Goal: Task Accomplishment & Management: Complete application form

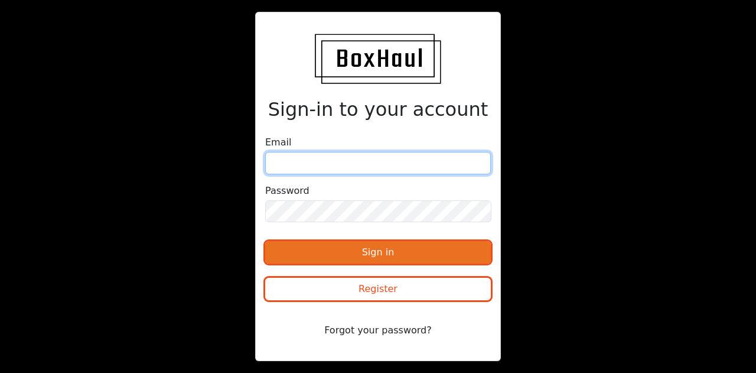
type input "[PERSON_NAME][EMAIL_ADDRESS][PERSON_NAME][DOMAIN_NAME]"
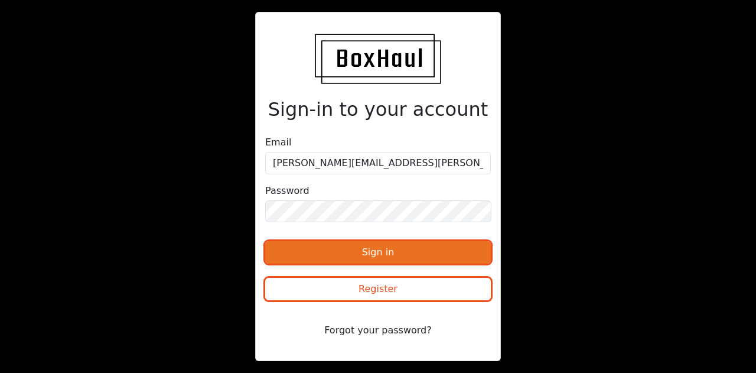
click at [373, 255] on button "Sign in" at bounding box center [378, 252] width 226 height 22
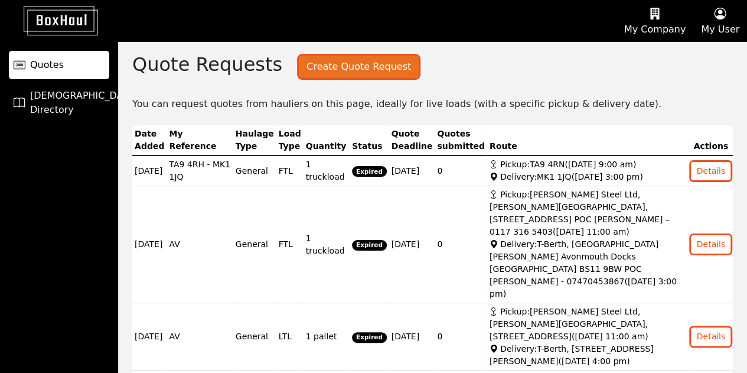
click at [352, 67] on button "Create Quote Request" at bounding box center [359, 67] width 120 height 22
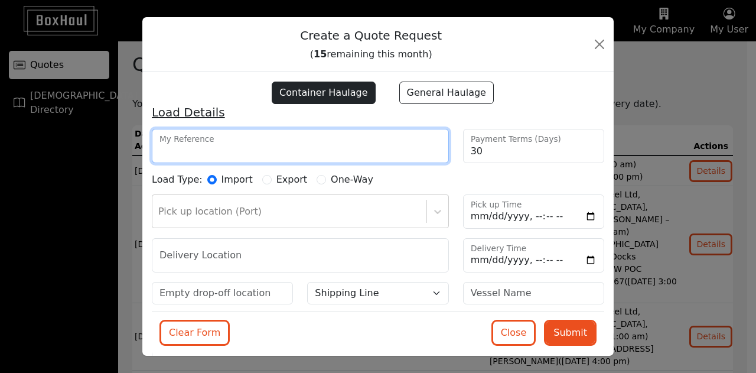
click at [282, 145] on input "My Reference" at bounding box center [300, 146] width 297 height 34
click at [230, 153] on input "My Reference" at bounding box center [300, 146] width 297 height 34
paste input "Norwind Hurricane"
type input "Norwind Hurricane"
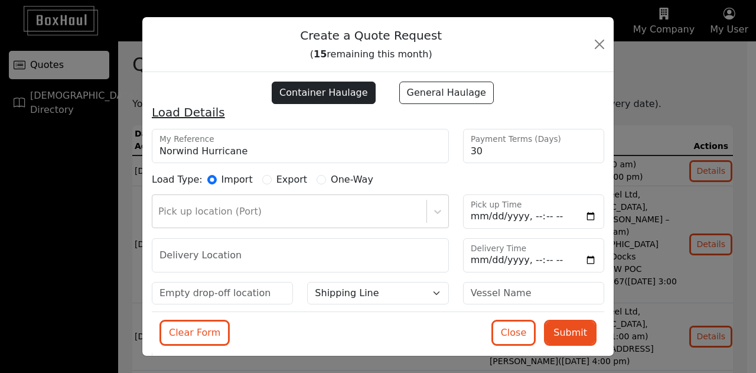
click at [449, 93] on label "General Haulage" at bounding box center [446, 93] width 95 height 22
click at [395, 93] on input "General Haulage" at bounding box center [389, 88] width 9 height 9
radio input "true"
radio input "false"
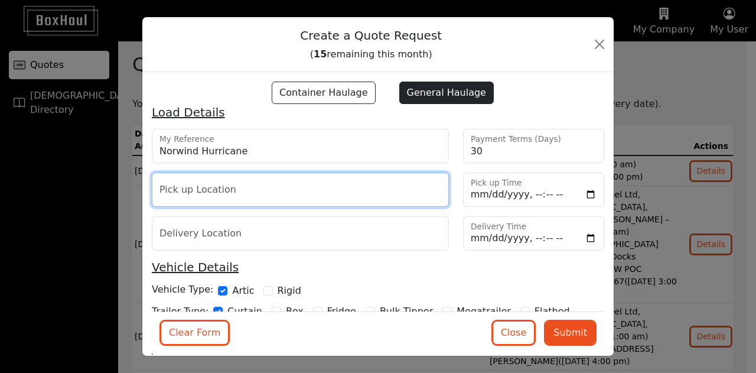
click at [282, 197] on input "text" at bounding box center [300, 189] width 297 height 34
click at [217, 191] on input "text" at bounding box center [300, 189] width 297 height 34
paste input "[STREET_ADDRESS][PERSON_NAME][PERSON_NAME]"
type input "[STREET_ADDRESS][PERSON_NAME][PERSON_NAME]"
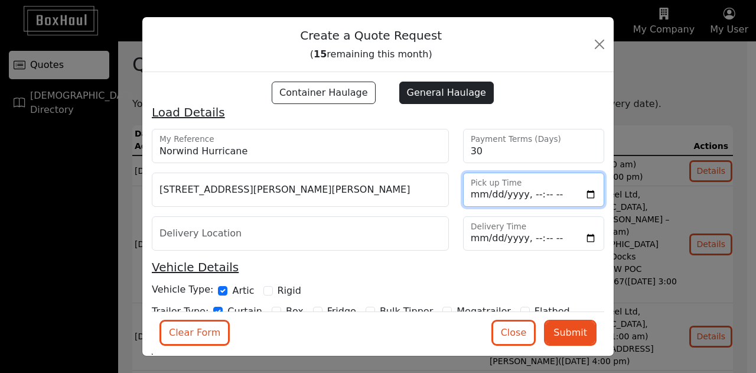
click at [465, 193] on input "datetime-local" at bounding box center [533, 189] width 141 height 34
click at [516, 192] on input "datetime-local" at bounding box center [533, 189] width 141 height 34
type input "[DATE]T09:00"
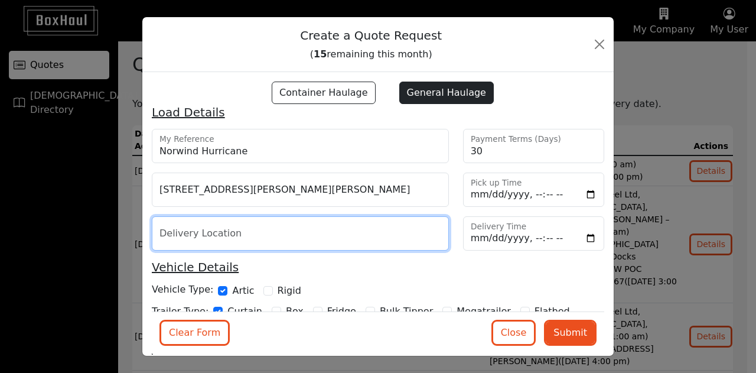
click at [252, 235] on input "text" at bounding box center [300, 233] width 297 height 34
click at [286, 232] on input "text" at bounding box center [300, 233] width 297 height 34
paste input "Transwaste Ltd [PERSON_NAME][STREET_ADDRESS][PERSON_NAME]"
type input "Transwaste Ltd [PERSON_NAME][STREET_ADDRESS][PERSON_NAME]"
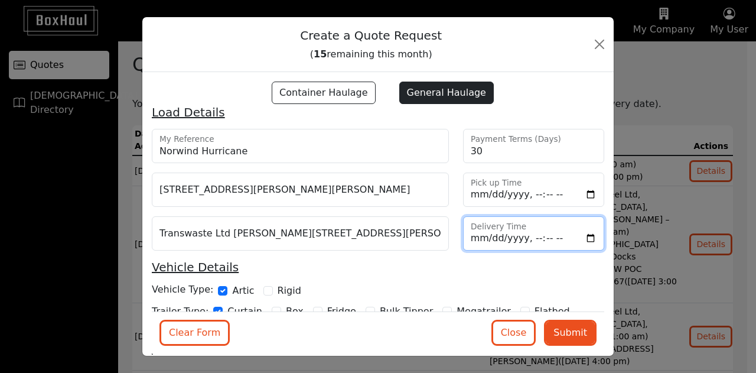
click at [468, 239] on input "datetime-local" at bounding box center [533, 233] width 141 height 34
click at [515, 235] on input "datetime-local" at bounding box center [533, 233] width 141 height 34
type input "[DATE]T10:00"
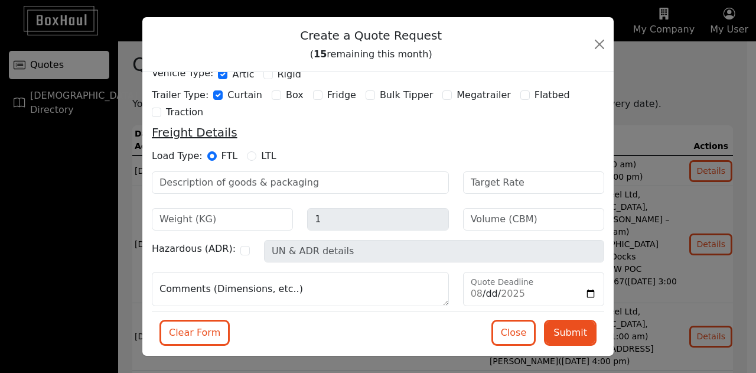
scroll to position [215, 0]
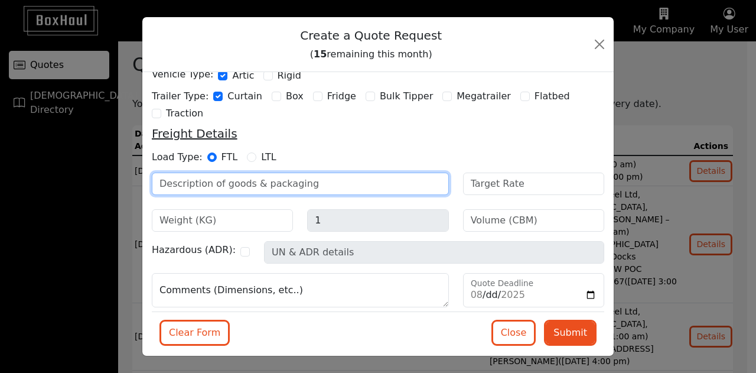
click at [248, 185] on input "text" at bounding box center [300, 183] width 297 height 22
paste input "Cargo: 10ft x 8ft opentop container c/w bags of paper/carboard"
type input "Cargo: 10ft x 8ft opentop container c/w bags of paper/carboard"
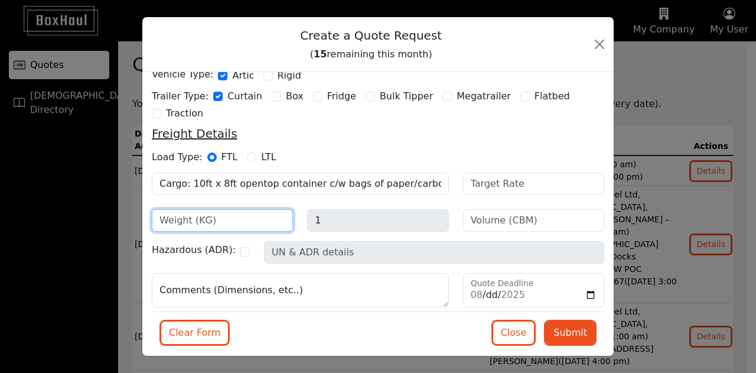
click at [226, 218] on input "number" at bounding box center [222, 220] width 141 height 22
type input "6000"
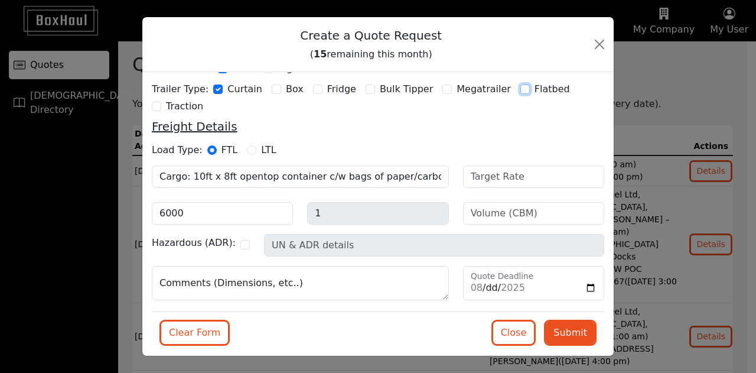
click at [520, 89] on input "Flatbed" at bounding box center [524, 88] width 9 height 9
checkbox input "true"
click at [213, 86] on input "Curtain" at bounding box center [217, 88] width 9 height 9
checkbox input "false"
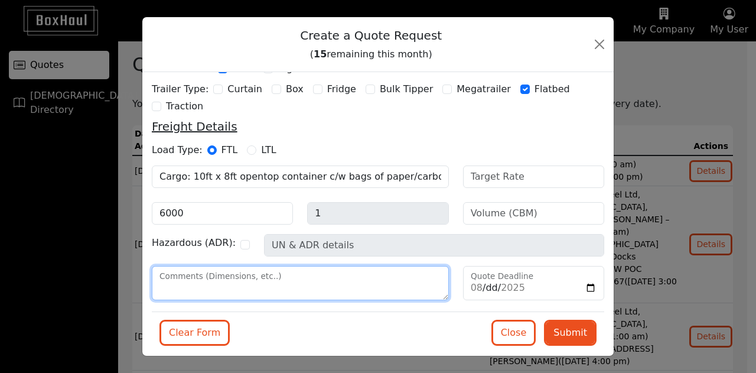
click at [248, 289] on textarea "Comments (Dimensions, etc..)" at bounding box center [300, 283] width 297 height 34
click at [185, 286] on textarea "Comments (Dimensions, etc..)" at bounding box center [300, 283] width 297 height 34
paste textarea "Driver to then wait and return empty 10ft Container back to the vessel at [PERS…"
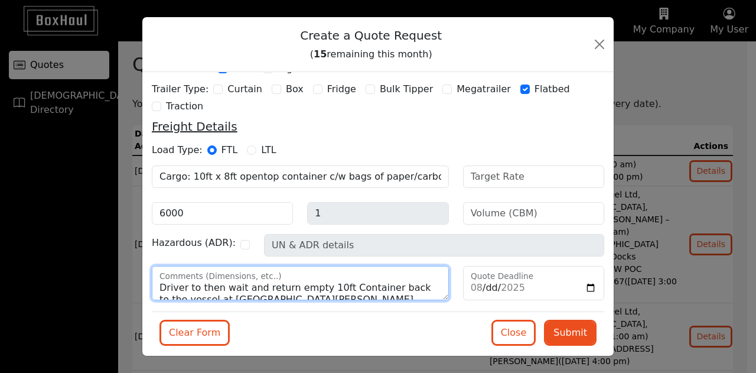
scroll to position [11, 0]
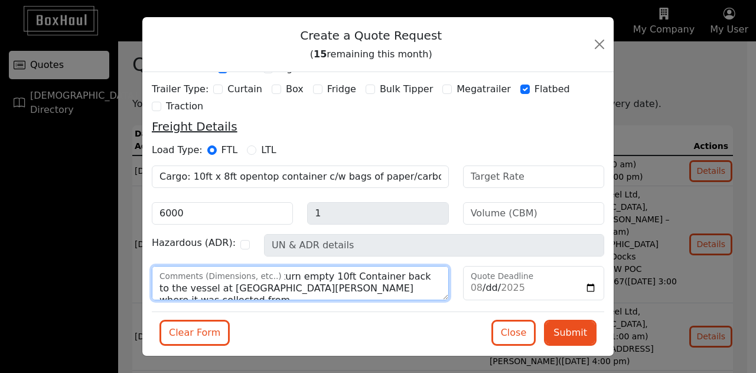
click at [399, 286] on textarea "Driver to then wait and return empty 10ft Container back to the vessel at [GEOG…" at bounding box center [300, 283] width 297 height 34
drag, startPoint x: 399, startPoint y: 286, endPoint x: 156, endPoint y: 286, distance: 243.4
click at [156, 286] on textarea "Driver to then wait and return empty 10ft Container back to the vessel at [GEOG…" at bounding box center [300, 283] width 297 height 34
click at [269, 292] on textarea "Driver to then wait and return empty 10ft Container to [GEOGRAPHIC_DATA] DN" at bounding box center [300, 283] width 297 height 34
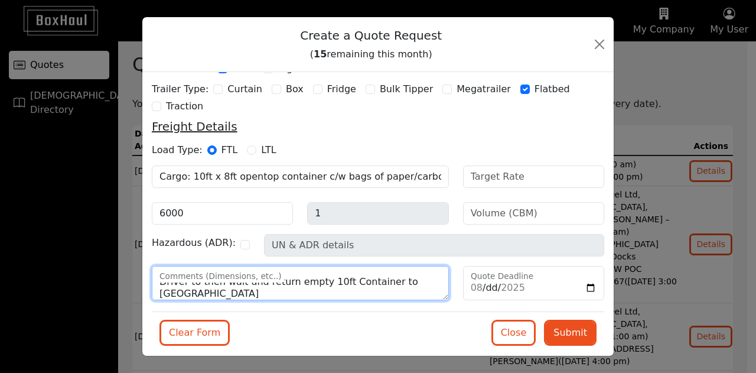
type textarea "Driver to then wait and return empty 10ft Container to [GEOGRAPHIC_DATA]"
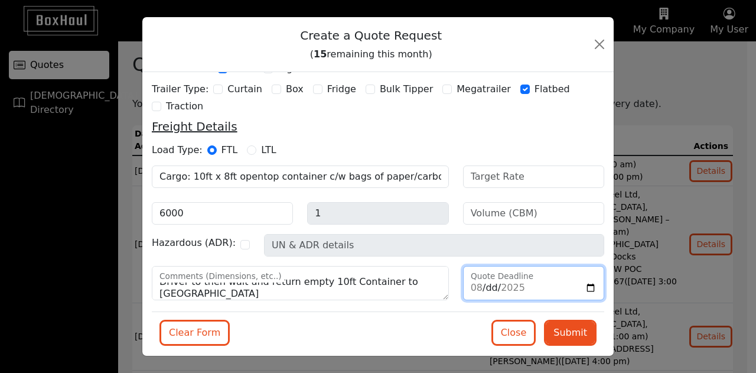
click at [472, 286] on input "Quote Deadline" at bounding box center [533, 283] width 141 height 34
type input "[DATE]"
click at [421, 323] on div "Clear Form Close Submit" at bounding box center [378, 333] width 452 height 44
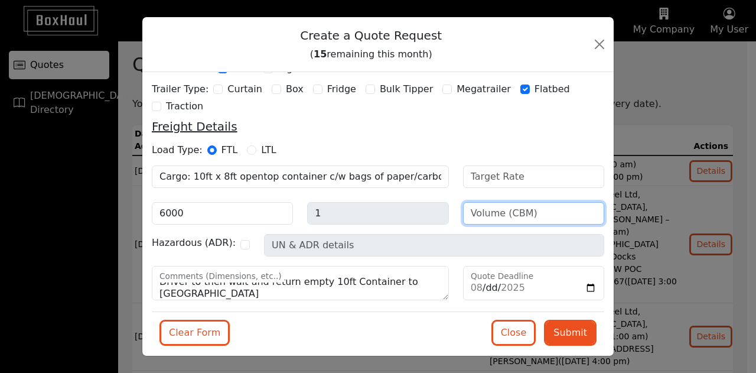
drag, startPoint x: 604, startPoint y: 229, endPoint x: 605, endPoint y: 188, distance: 40.2
click at [605, 188] on div "Container Haulage General Haulage Load Details Norwind Hurricane My Reference 3…" at bounding box center [377, 214] width 471 height 284
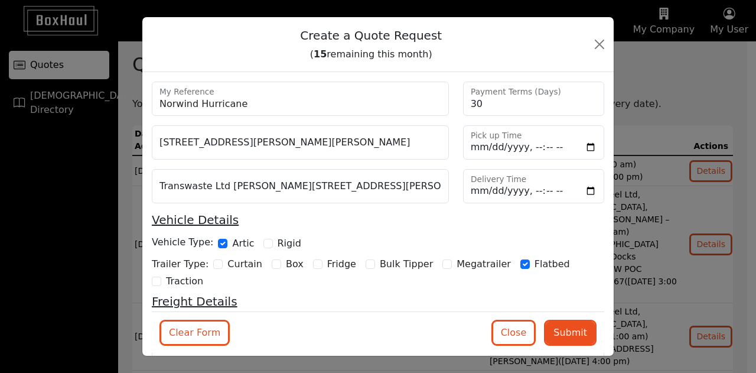
scroll to position [37, 0]
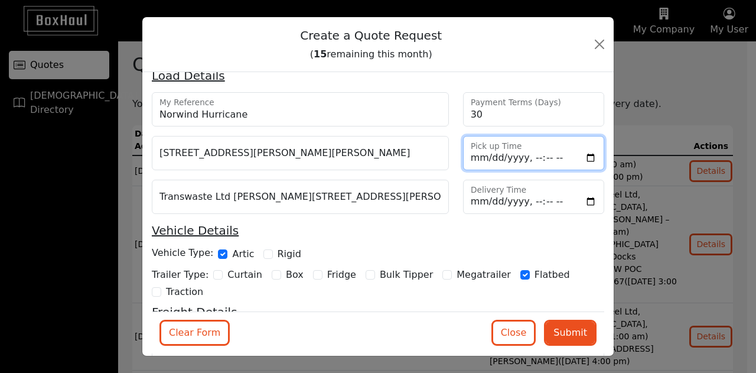
click at [525, 156] on input "datetime-local" at bounding box center [533, 153] width 141 height 34
type input "[DATE]T10:00"
click at [523, 203] on input "datetime-local" at bounding box center [533, 197] width 141 height 34
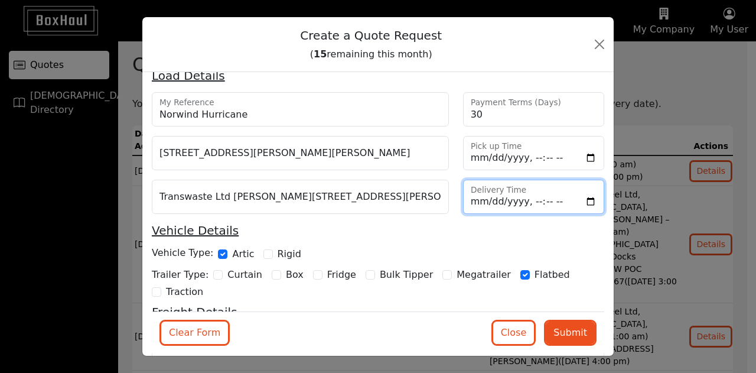
type input "[DATE]T12:00"
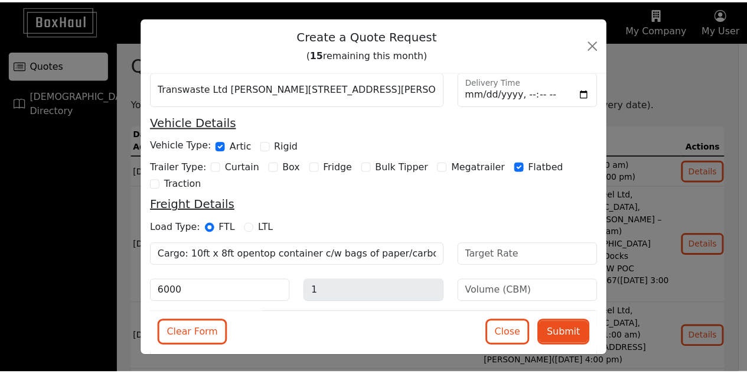
scroll to position [222, 0]
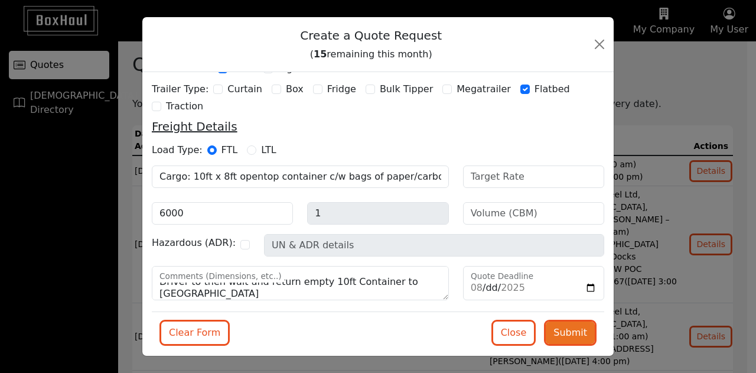
click at [546, 334] on button "Submit" at bounding box center [570, 332] width 49 height 22
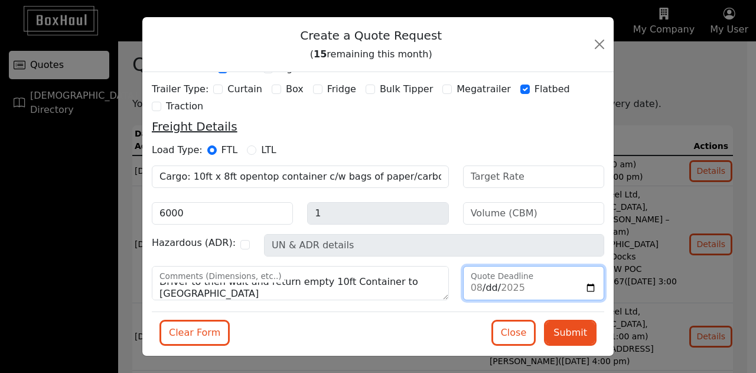
click at [473, 283] on input "[DATE]" at bounding box center [533, 283] width 141 height 34
type input "[DATE]"
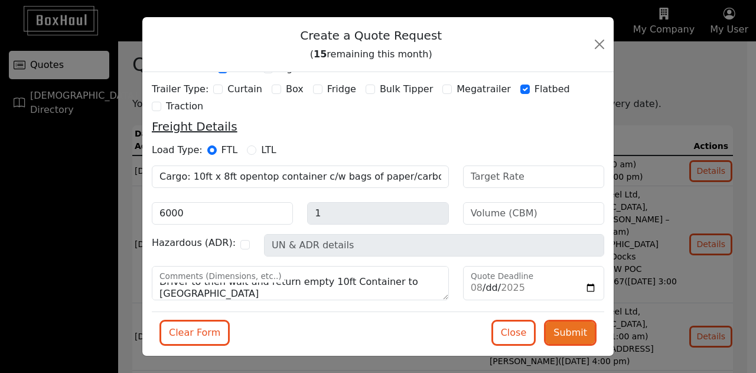
click at [559, 335] on button "Submit" at bounding box center [570, 332] width 49 height 22
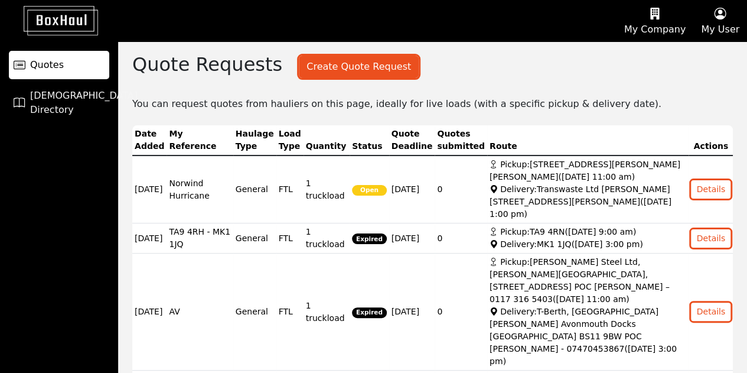
click at [690, 67] on div "Quote Requests Create Quote Request Create a Quote Request ( 14 remaining this …" at bounding box center [432, 305] width 629 height 528
